Goal: Task Accomplishment & Management: Use online tool/utility

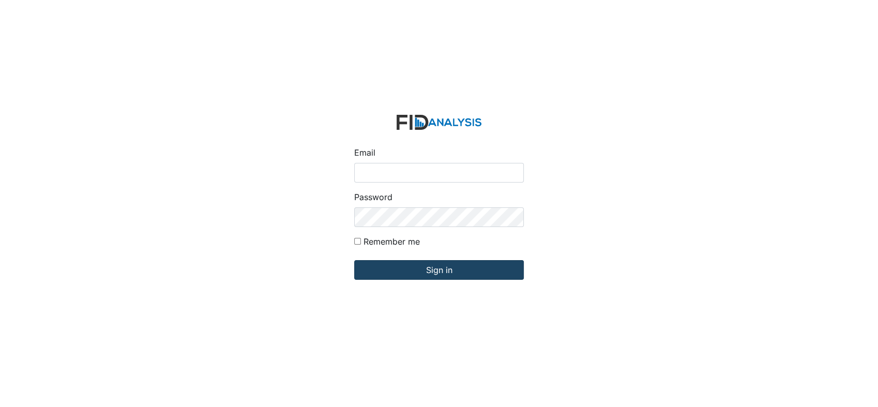
type input "[EMAIL_ADDRESS][DOMAIN_NAME]"
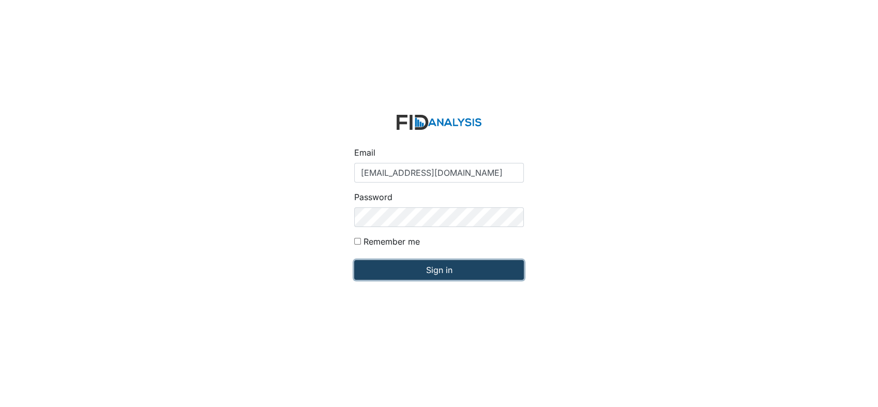
click at [435, 269] on input "Sign in" at bounding box center [439, 270] width 170 height 20
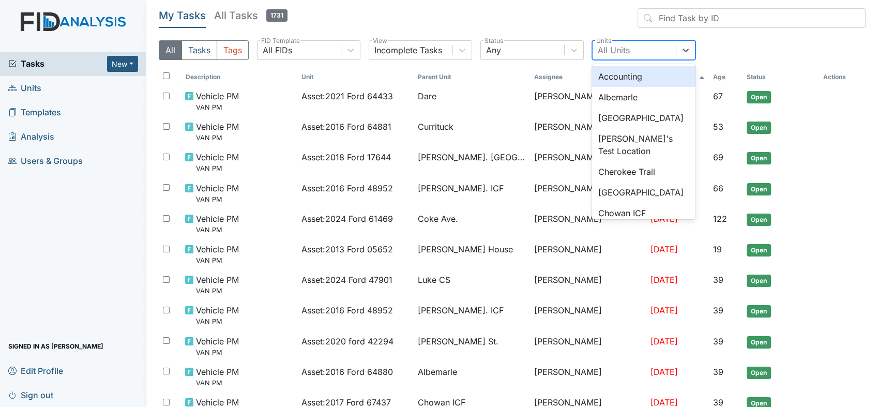
click at [624, 54] on div "All Units" at bounding box center [614, 50] width 32 height 12
click at [637, 100] on div "Albemarle" at bounding box center [643, 97] width 103 height 21
click at [624, 50] on div "Albemarle" at bounding box center [617, 49] width 38 height 13
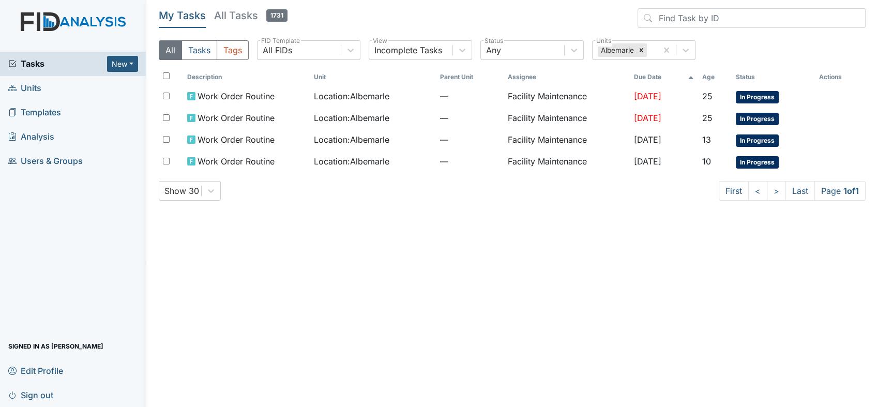
click at [583, 218] on main "My Tasks All Tasks 1731 All Tasks Tags All FIDs FID Template Incomplete Tasks V…" at bounding box center [511, 203] width 731 height 407
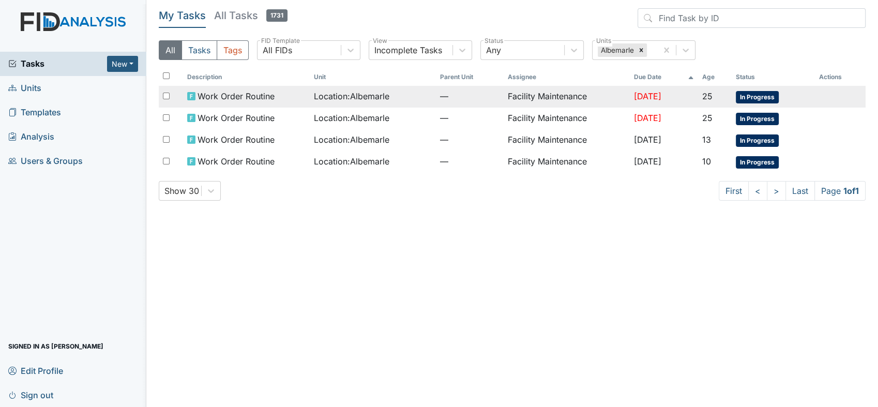
click at [562, 94] on td "Facility Maintenance" at bounding box center [566, 97] width 126 height 22
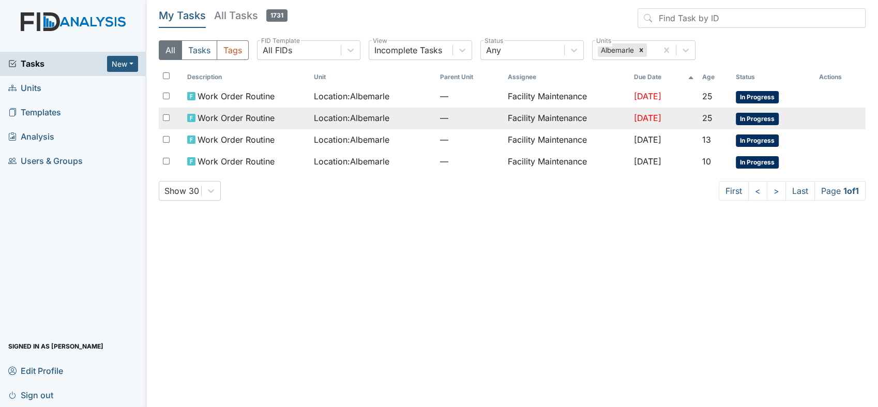
click at [242, 111] on td "Work Order Routine" at bounding box center [246, 119] width 126 height 22
click at [262, 116] on span "Work Order Routine" at bounding box center [235, 118] width 77 height 12
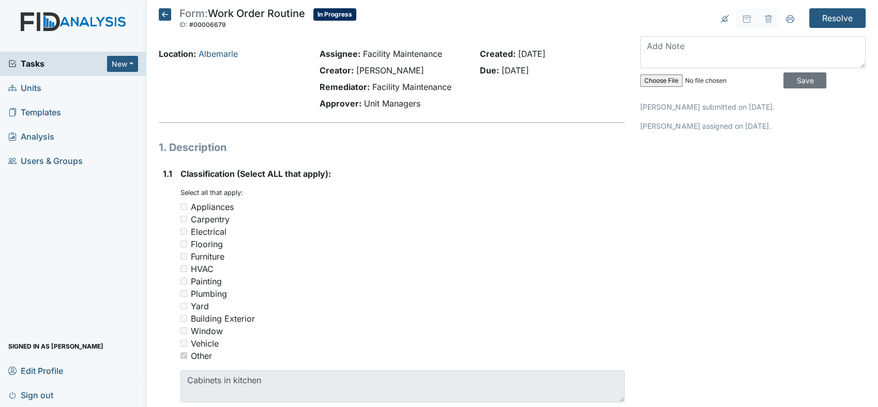
click at [226, 300] on div "Yard" at bounding box center [402, 306] width 444 height 12
